Goal: Transaction & Acquisition: Purchase product/service

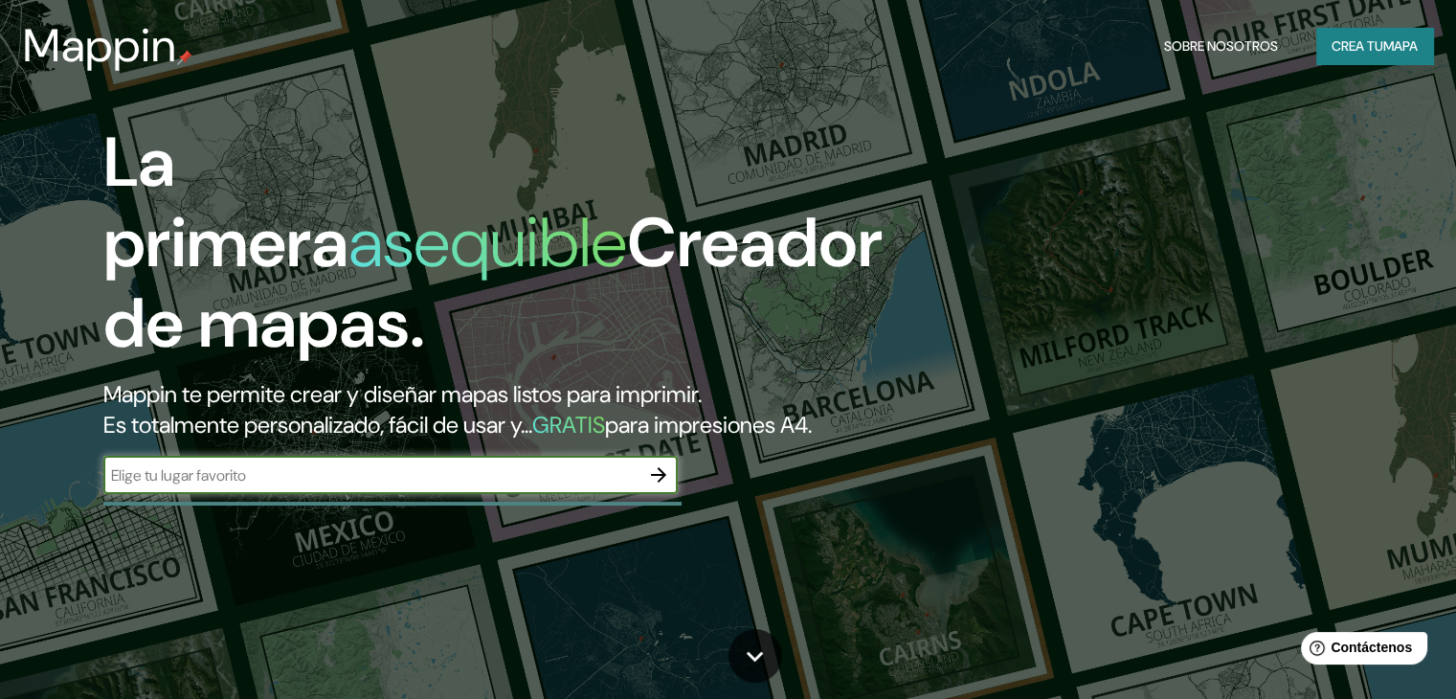
click at [478, 486] on input "text" at bounding box center [371, 475] width 536 height 22
type input "lima peru"
click at [655, 483] on icon "button" at bounding box center [658, 474] width 15 height 15
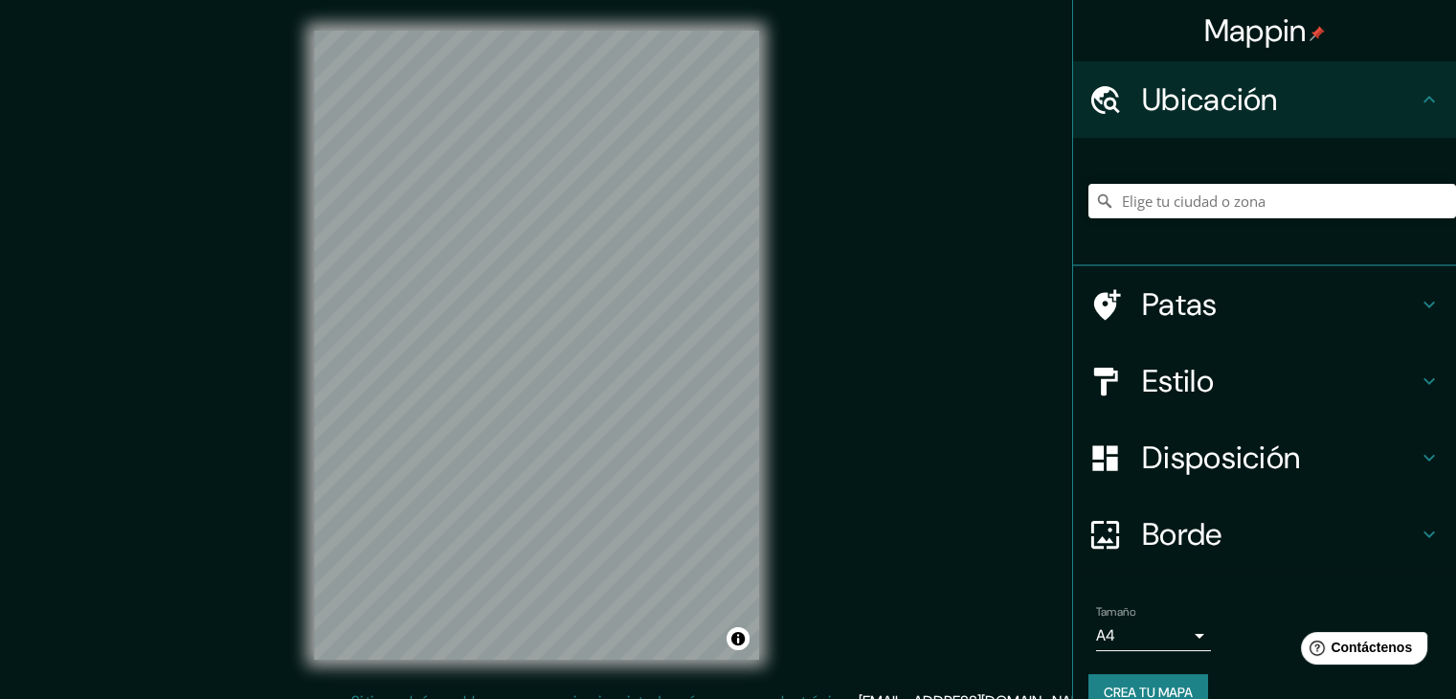
click at [1168, 529] on font "Borde" at bounding box center [1182, 534] width 80 height 40
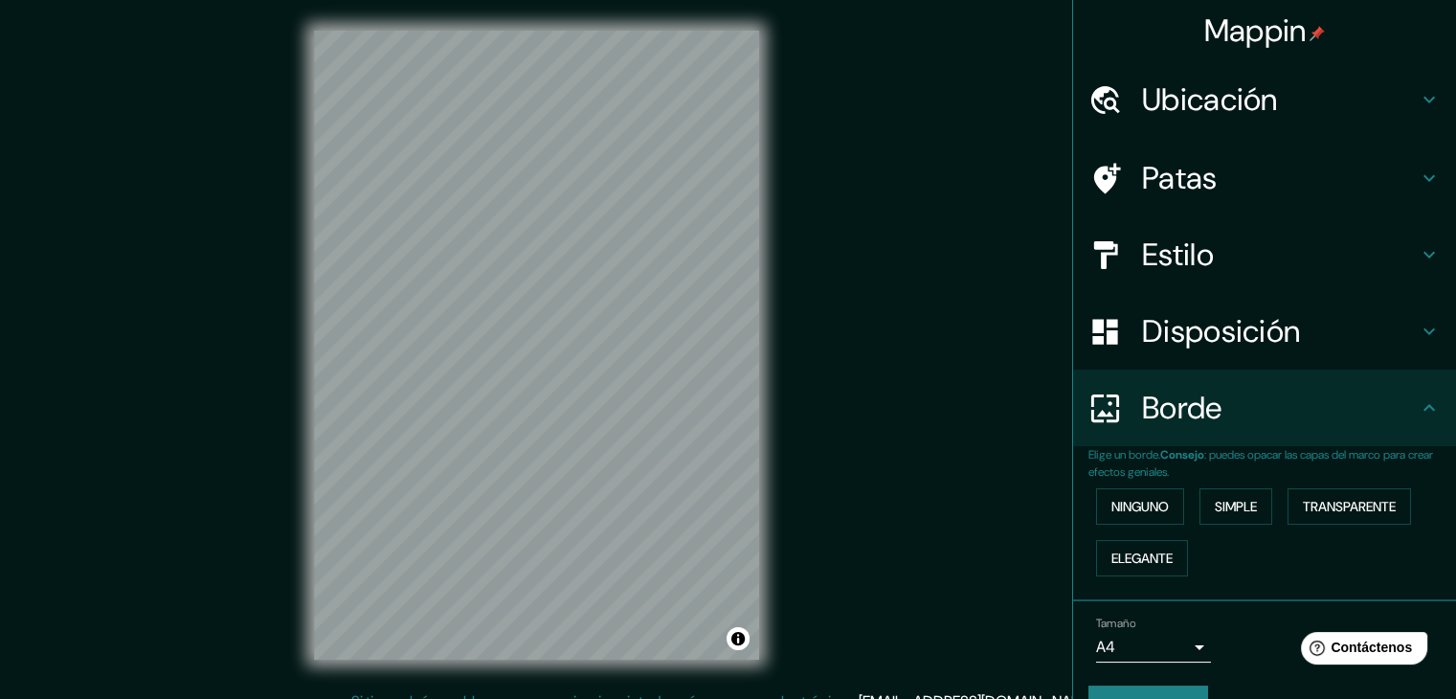
click at [1210, 255] on h4 "Estilo" at bounding box center [1280, 255] width 276 height 38
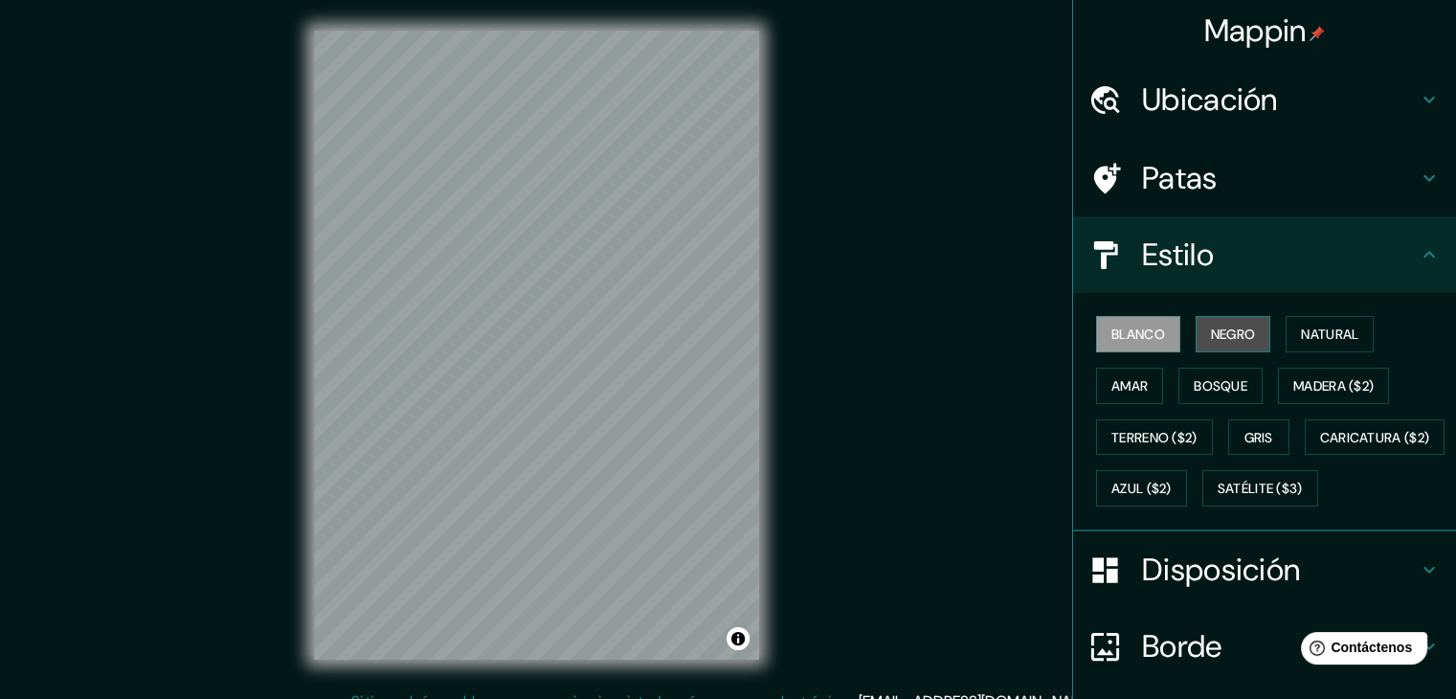
click at [1221, 333] on font "Negro" at bounding box center [1233, 334] width 45 height 17
click at [1211, 332] on font "Negro" at bounding box center [1233, 334] width 45 height 17
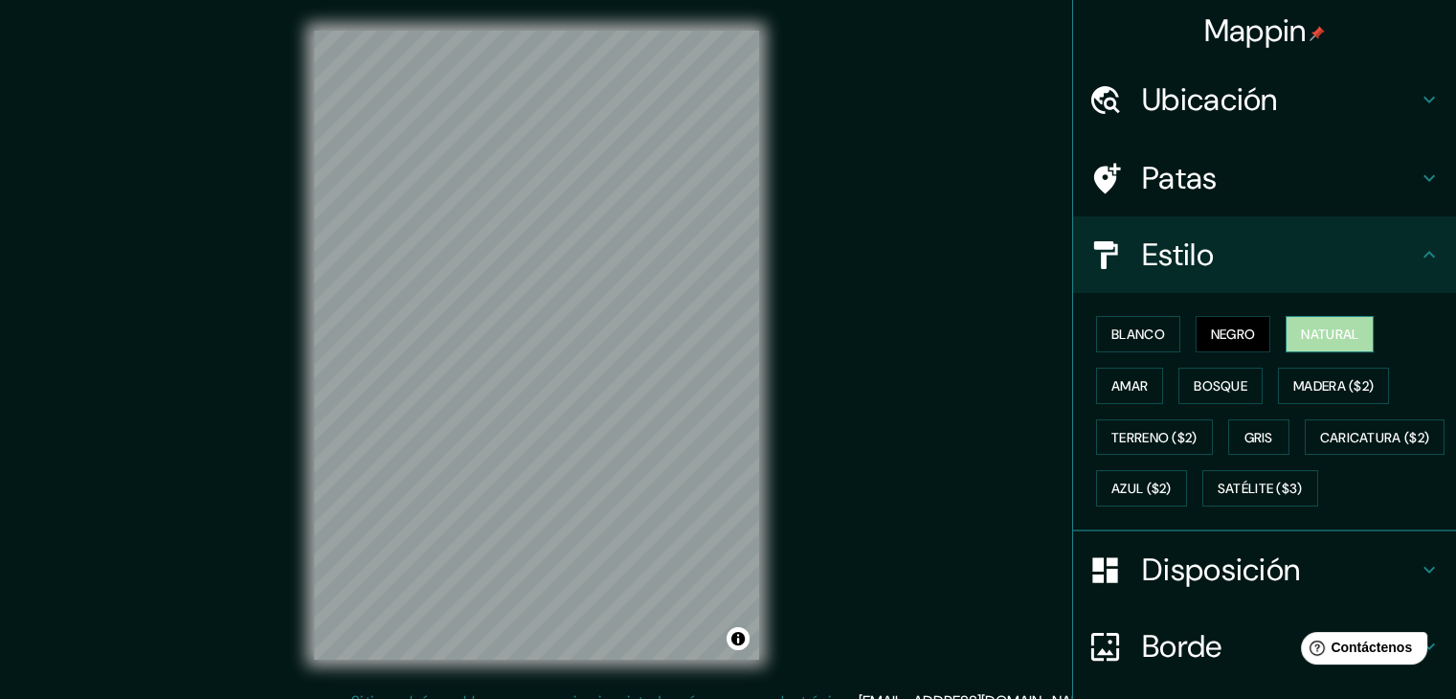
click at [1313, 326] on font "Natural" at bounding box center [1329, 334] width 57 height 17
click at [1214, 373] on font "Bosque" at bounding box center [1221, 385] width 54 height 25
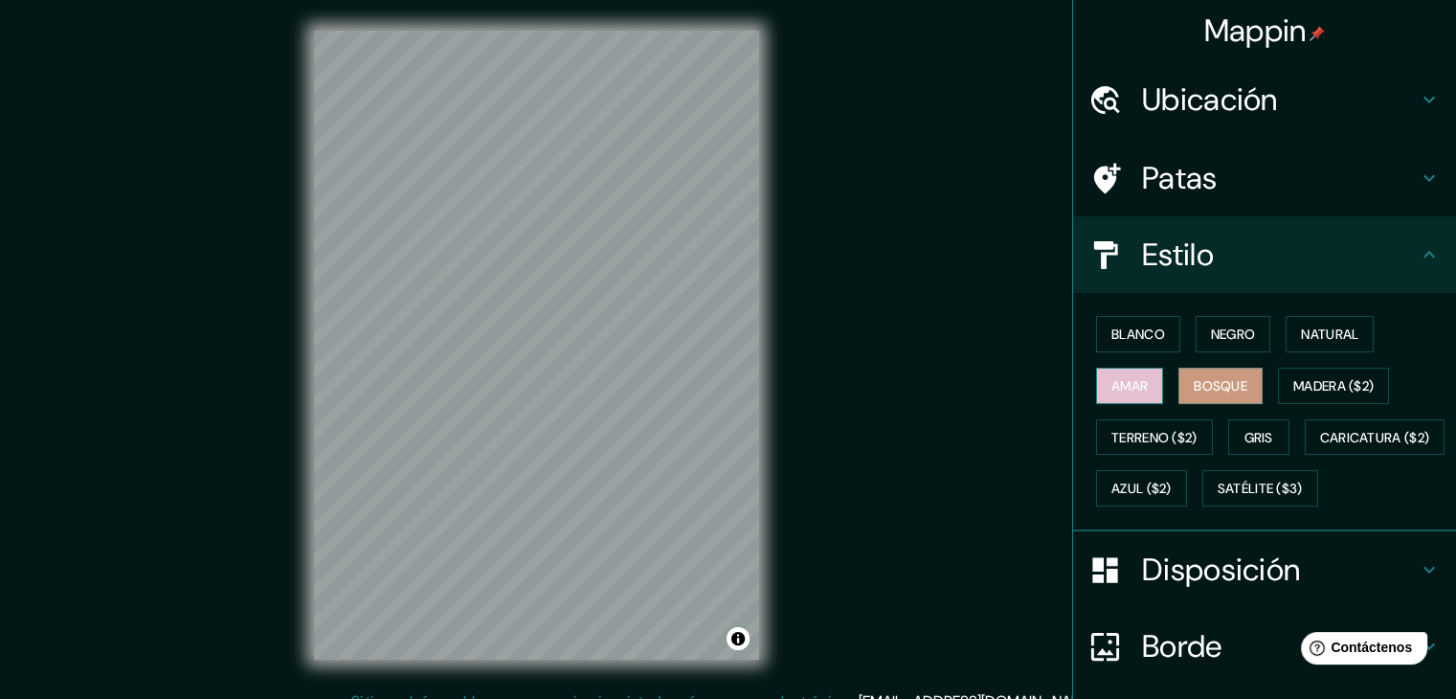
click at [1134, 387] on font "Amar" at bounding box center [1130, 385] width 36 height 17
click at [1211, 342] on font "Negro" at bounding box center [1233, 334] width 45 height 25
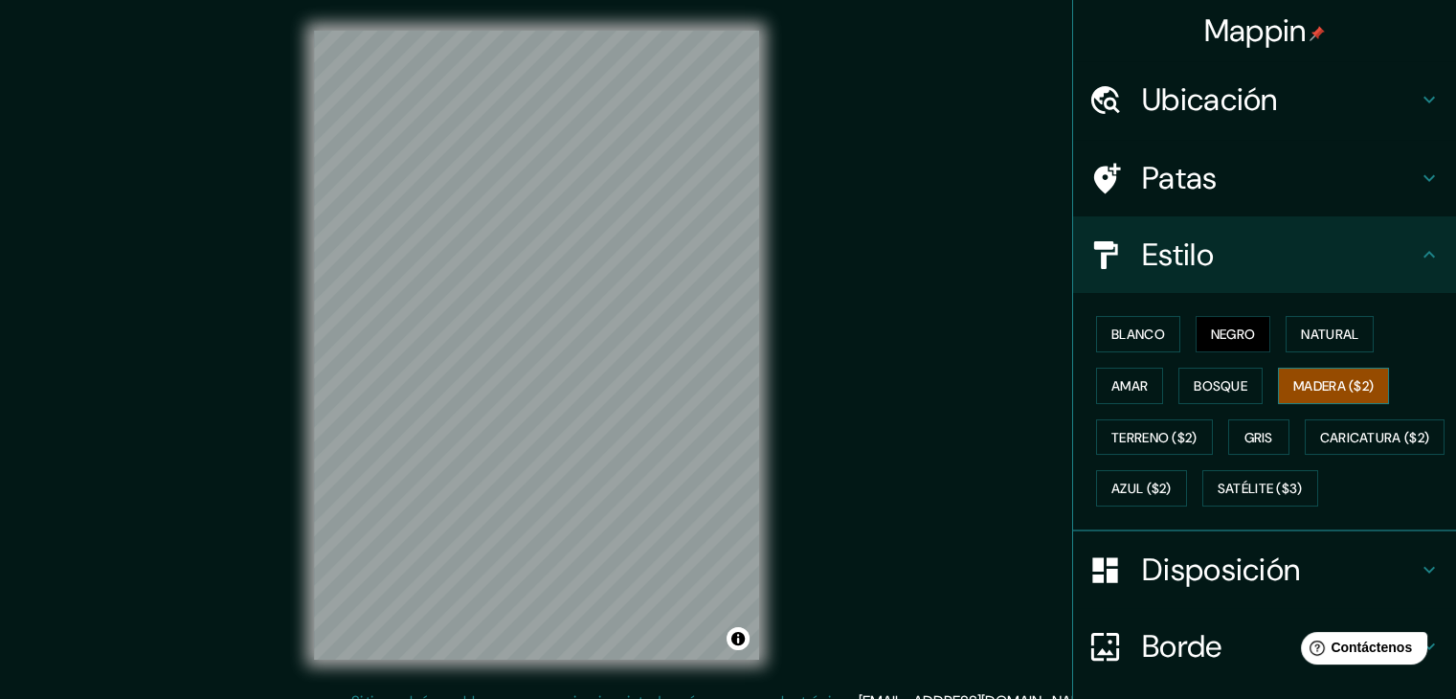
click at [1295, 384] on font "Madera ($2)" at bounding box center [1334, 385] width 80 height 17
click at [1245, 436] on font "Gris" at bounding box center [1259, 437] width 29 height 17
click at [1318, 386] on font "Madera ($2)" at bounding box center [1334, 385] width 80 height 17
click at [1211, 340] on font "Negro" at bounding box center [1233, 334] width 45 height 17
click at [1214, 327] on font "Negro" at bounding box center [1233, 334] width 45 height 17
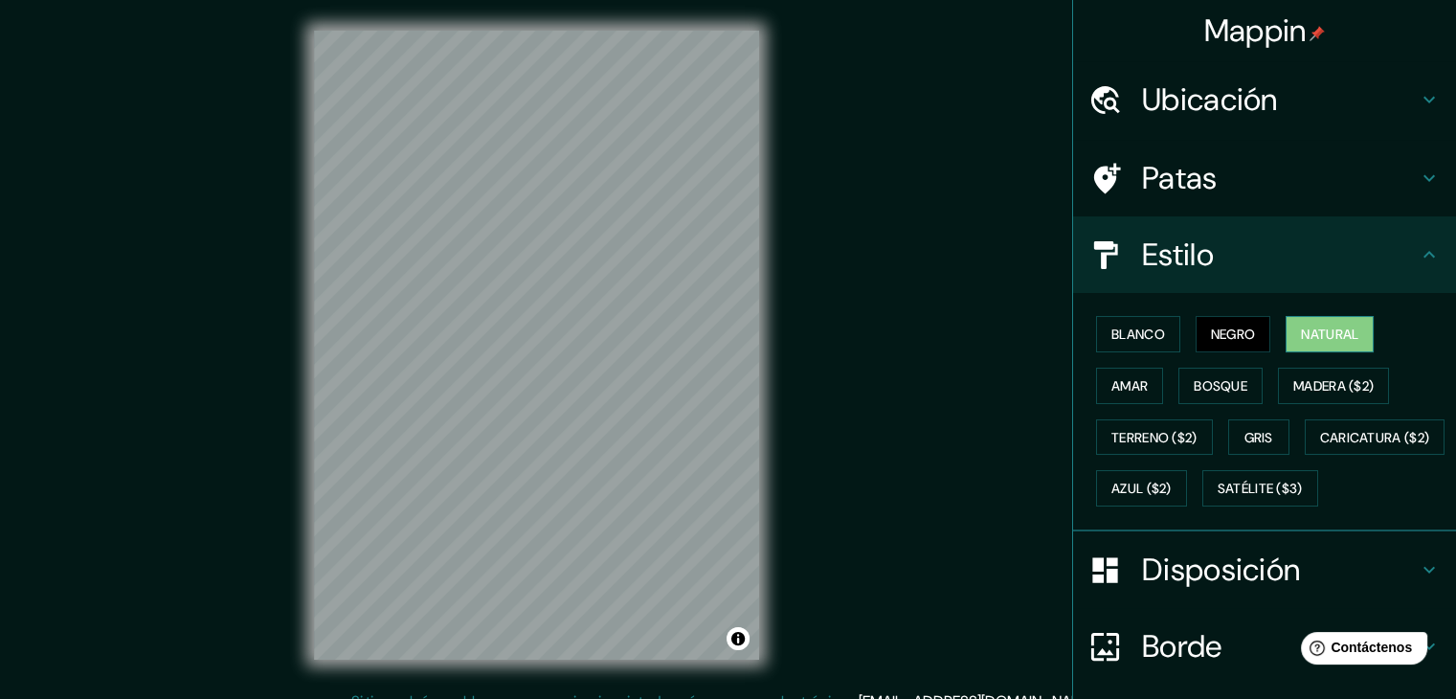
click at [1310, 326] on font "Natural" at bounding box center [1329, 334] width 57 height 17
click at [1233, 365] on div "Blanco Negro Natural Amar Bosque Madera ($2) Terreno ($2) Gris Caricatura ($2) …" at bounding box center [1273, 411] width 368 height 206
click at [1313, 373] on font "Madera ($2)" at bounding box center [1334, 385] width 80 height 25
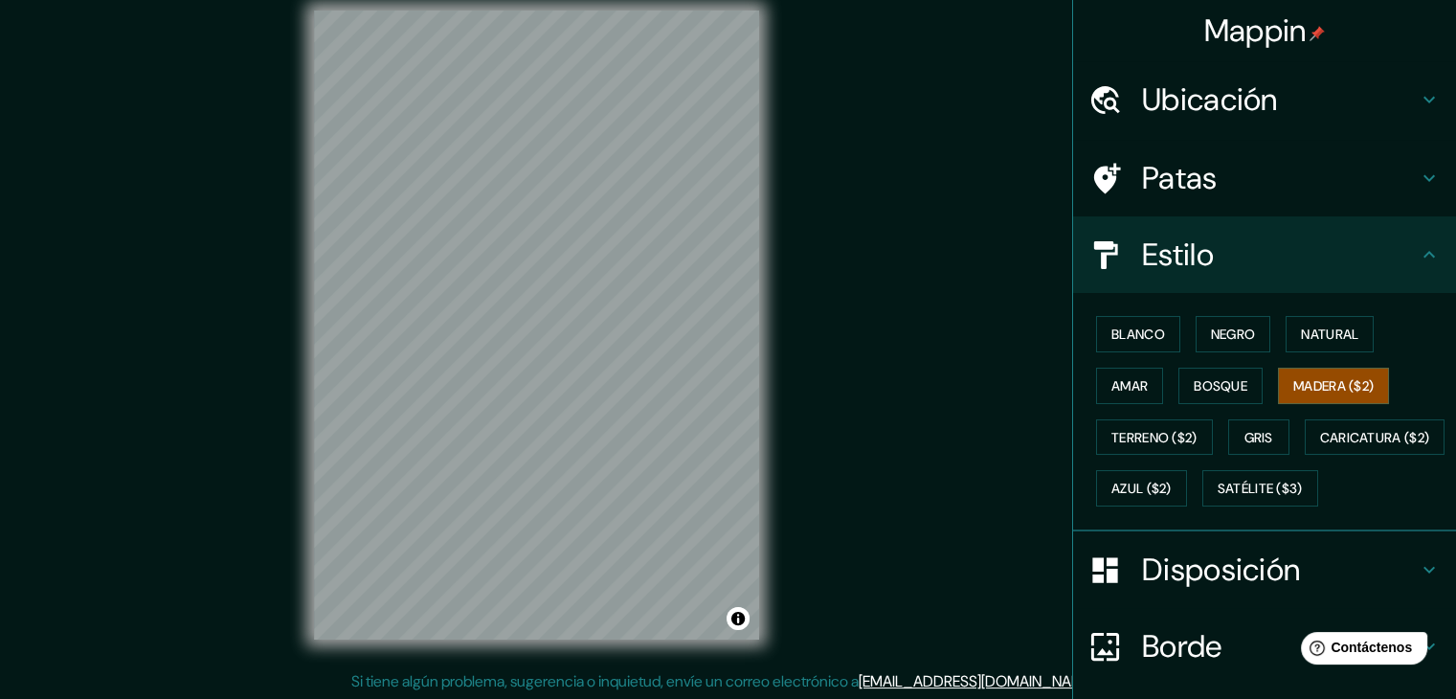
scroll to position [22, 0]
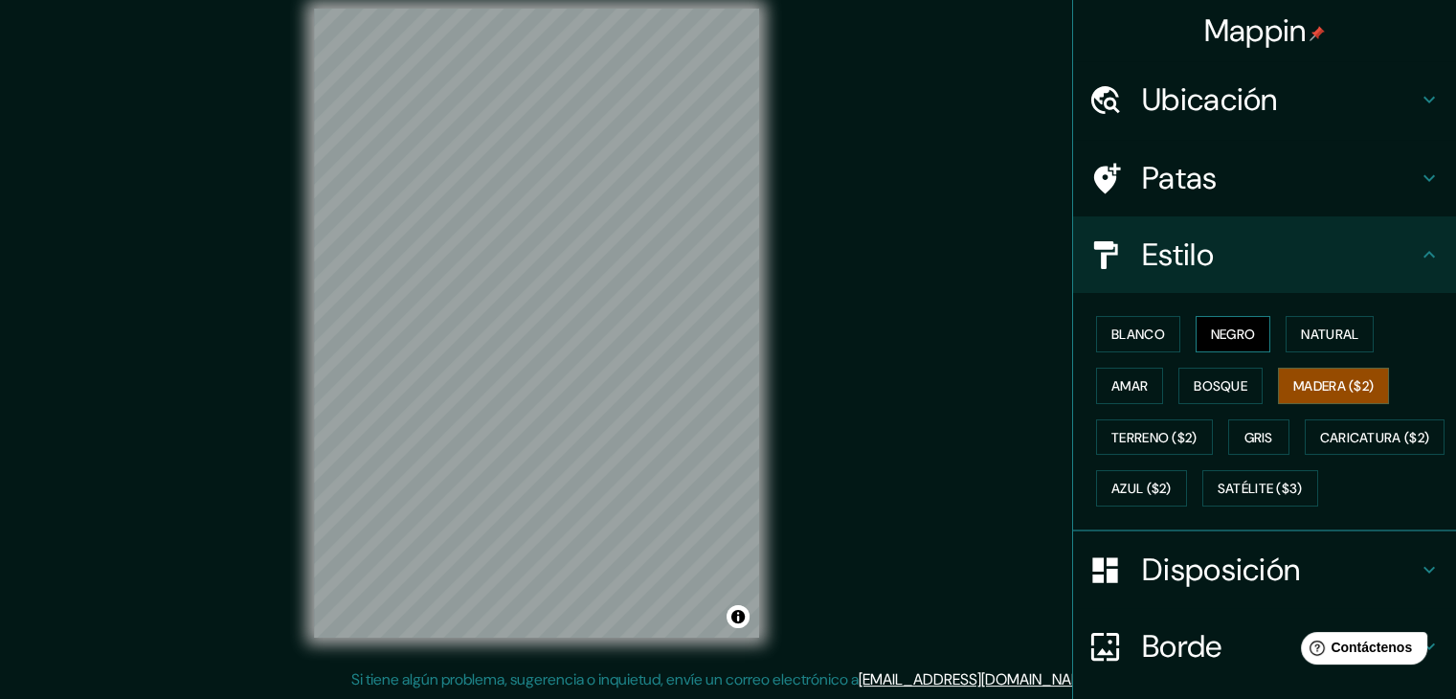
click at [1216, 322] on font "Negro" at bounding box center [1233, 334] width 45 height 25
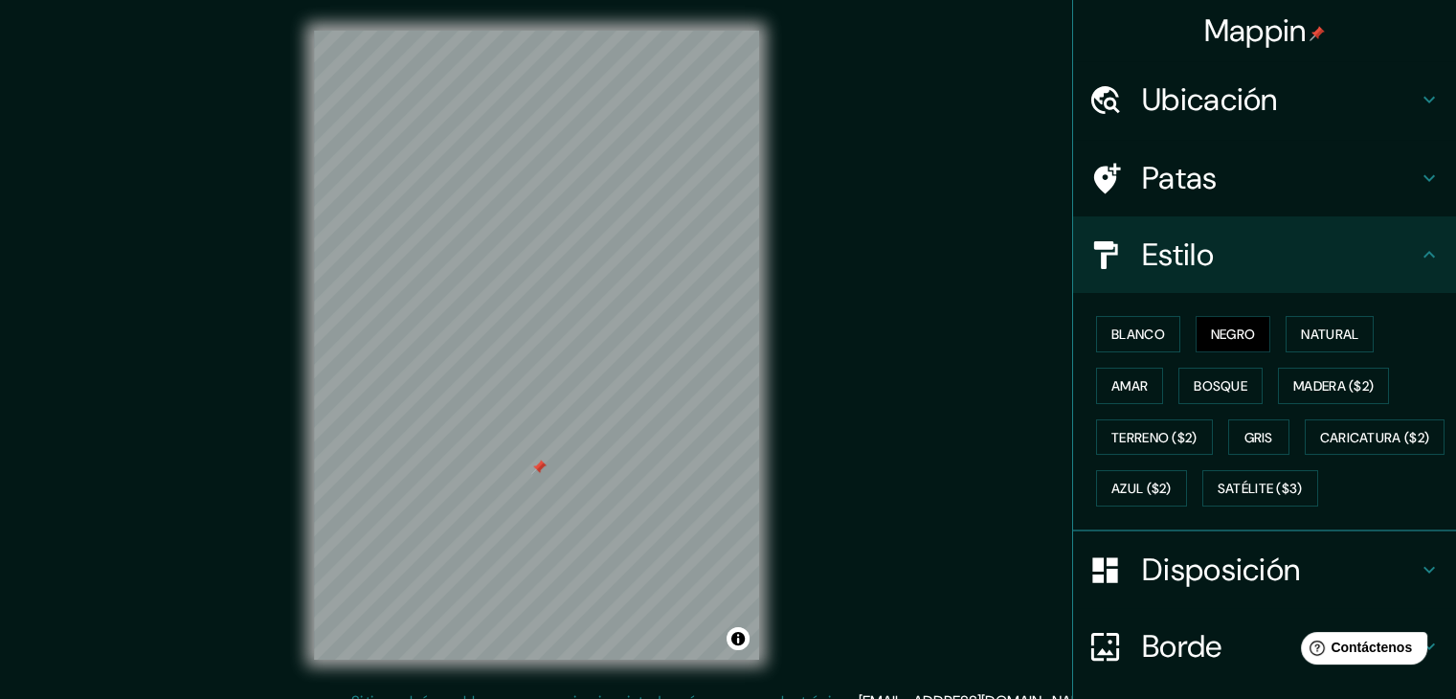
scroll to position [0, 0]
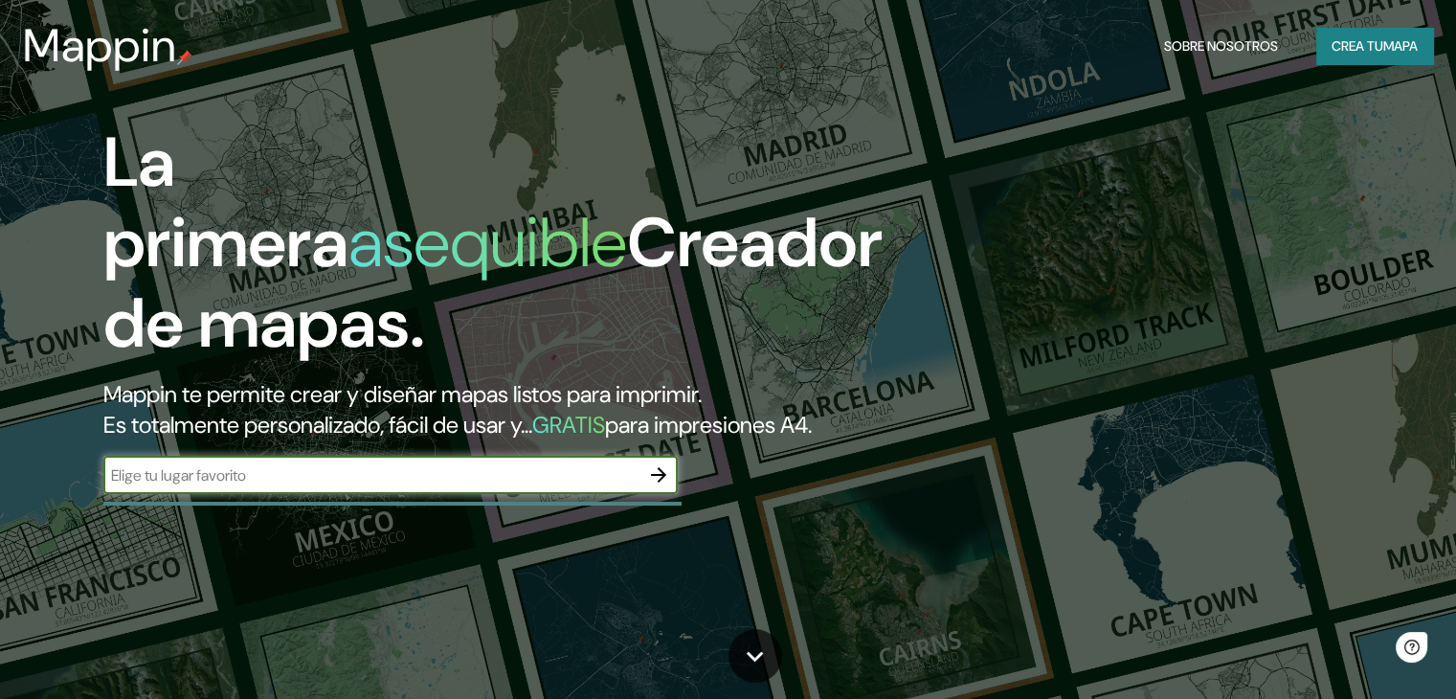
click at [272, 400] on font "Mappin te permite crear y diseñar mapas listos para imprimir." at bounding box center [402, 394] width 598 height 30
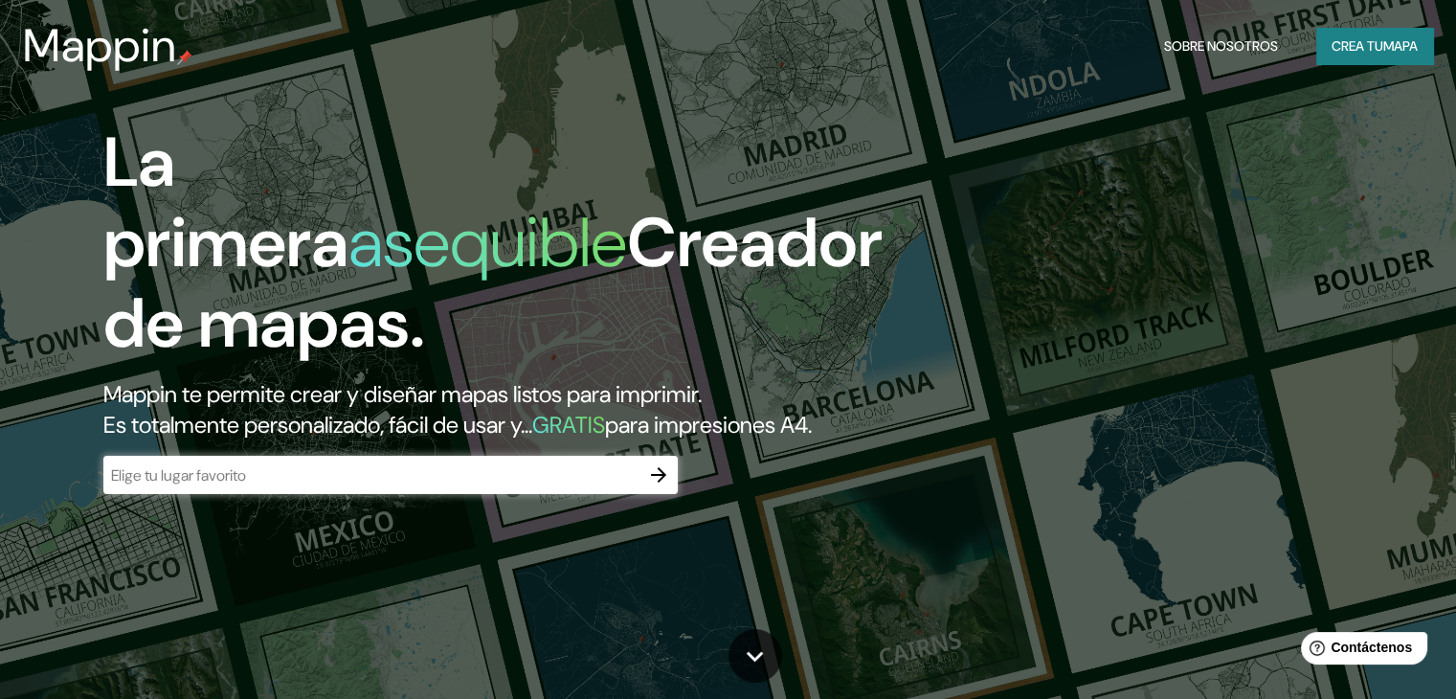
click at [237, 486] on input "text" at bounding box center [371, 475] width 536 height 22
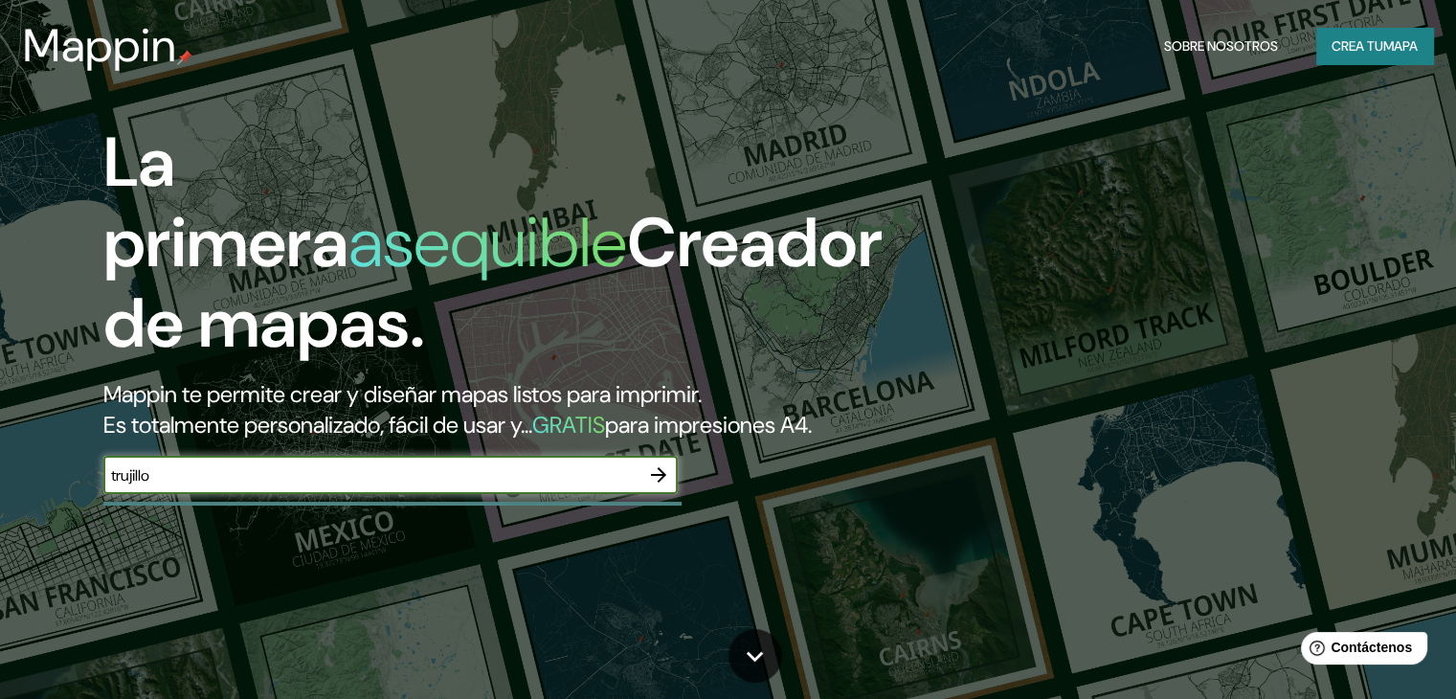
type input "trujillo"
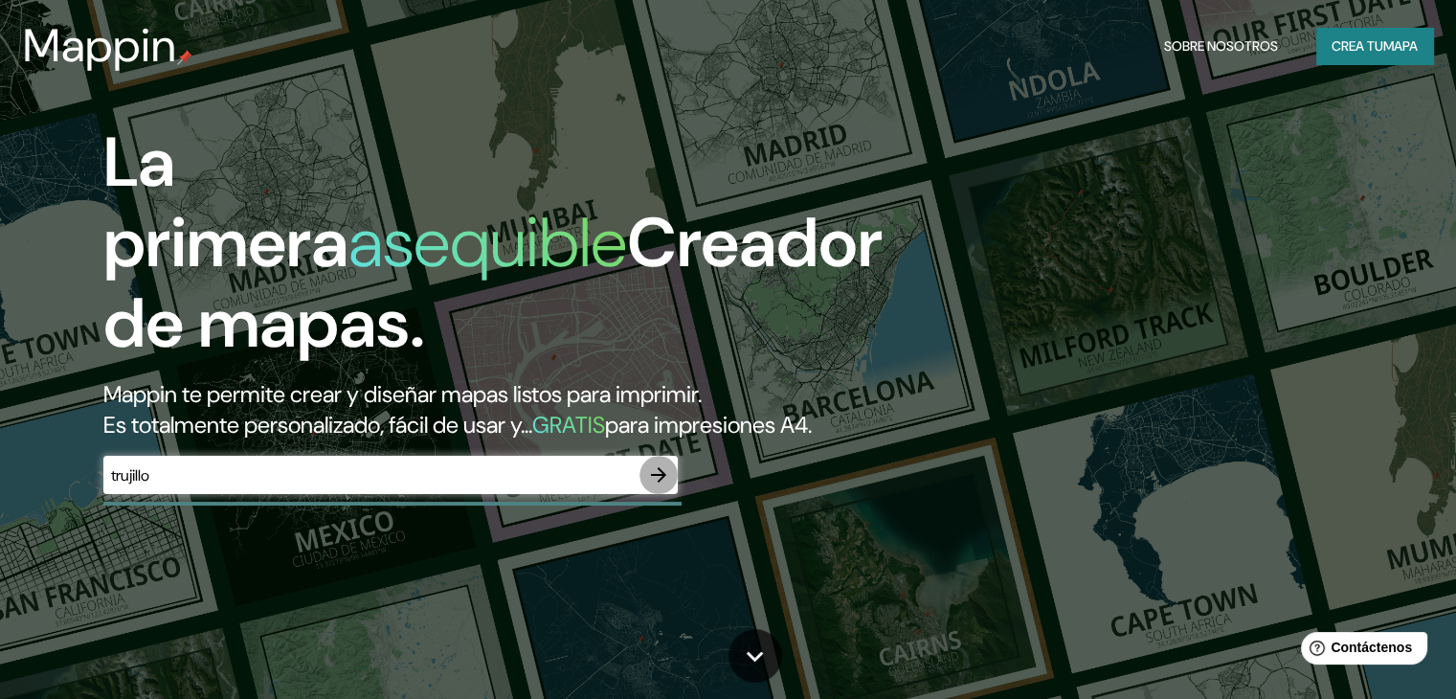
click at [652, 486] on icon "button" at bounding box center [658, 474] width 23 height 23
